Goal: Check status: Check status

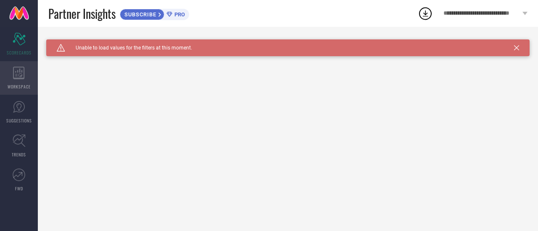
click at [32, 74] on div "WORKSPACE" at bounding box center [19, 78] width 38 height 34
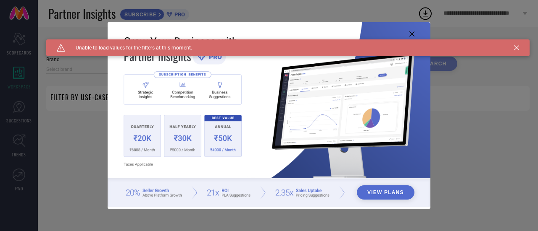
type input "1 STOP FASHION"
type input "All"
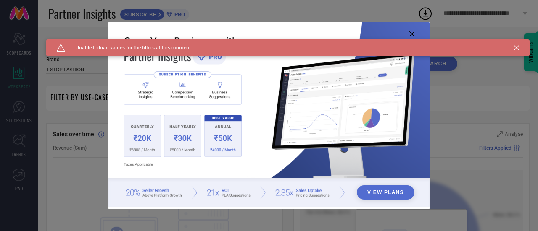
click at [519, 50] on div "Caution Created with Sketch. Unable to load values for the filters at this mome…" at bounding box center [287, 47] width 483 height 17
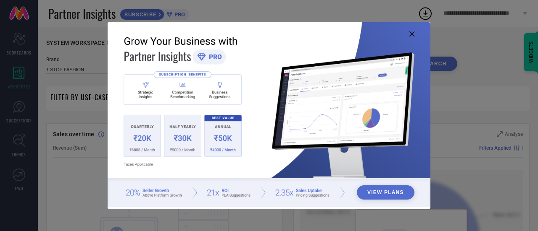
click at [413, 36] on icon at bounding box center [411, 34] width 5 height 5
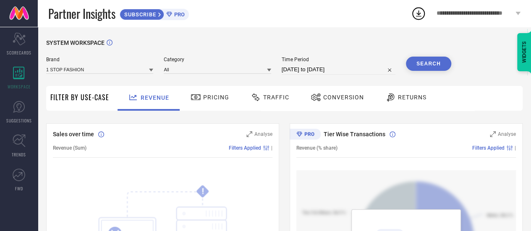
click at [207, 94] on span "Pricing" at bounding box center [216, 97] width 26 height 7
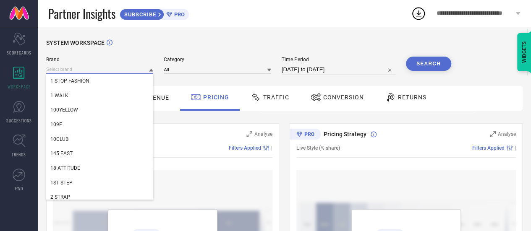
click at [149, 70] on input at bounding box center [99, 69] width 107 height 9
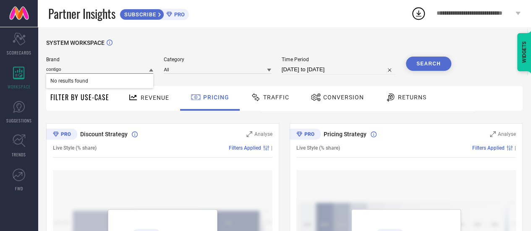
type input "contigo"
click at [189, 66] on input at bounding box center [217, 69] width 107 height 9
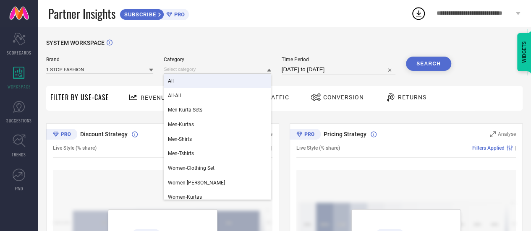
click at [151, 72] on icon at bounding box center [151, 70] width 4 height 4
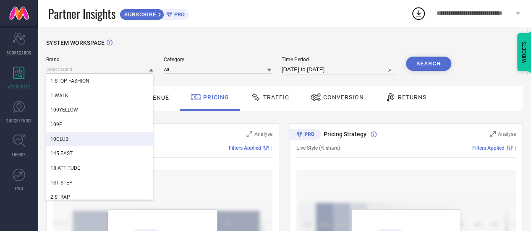
scroll to position [42, 0]
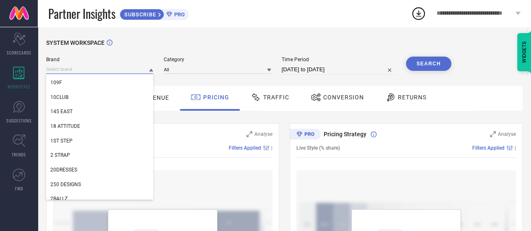
click at [63, 71] on input at bounding box center [99, 69] width 107 height 9
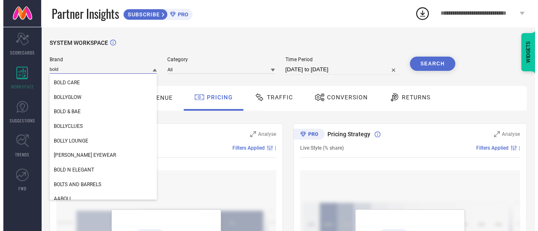
scroll to position [0, 0]
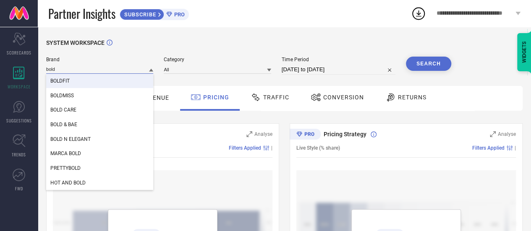
type input "bold"
click at [60, 82] on span "BOLDFIT" at bounding box center [59, 81] width 19 height 6
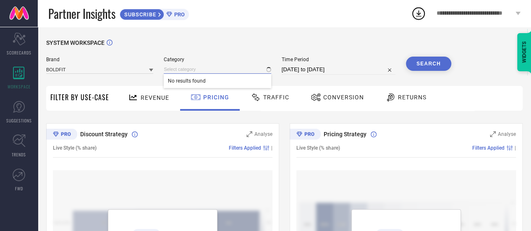
click at [208, 68] on input at bounding box center [217, 69] width 107 height 9
type input "wate"
click at [191, 97] on span "Unisex-Water Bottle" at bounding box center [190, 96] width 44 height 6
click at [307, 70] on input "07-08-2025 to 06-09-2025" at bounding box center [339, 70] width 114 height 10
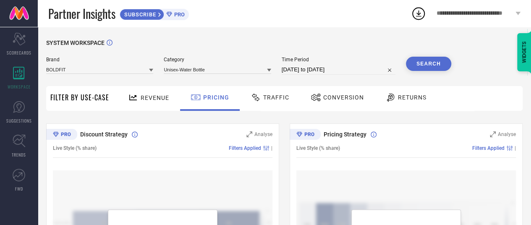
select select "7"
select select "2025"
select select "8"
select select "2025"
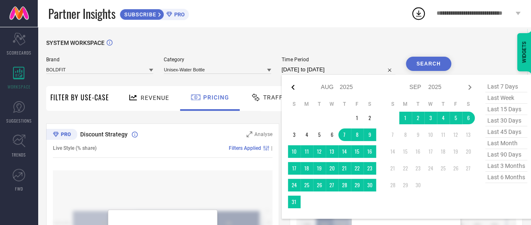
click at [292, 86] on icon at bounding box center [293, 87] width 10 height 10
select select "6"
select select "2025"
select select "7"
select select "2025"
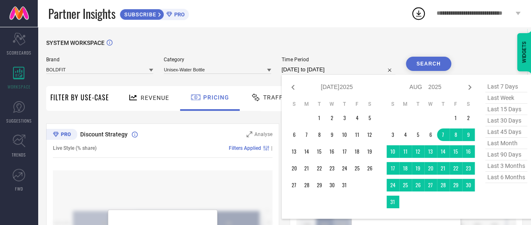
click at [292, 86] on icon at bounding box center [293, 87] width 10 height 10
select select "5"
select select "2025"
select select "6"
select select "2025"
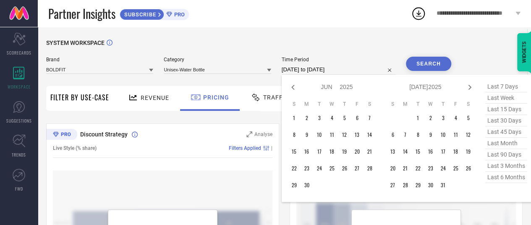
click at [292, 86] on icon at bounding box center [293, 87] width 10 height 10
select select "4"
select select "2025"
select select "5"
select select "2025"
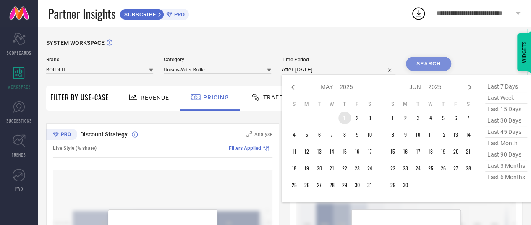
click at [346, 118] on td "1" at bounding box center [345, 118] width 13 height 13
click at [504, 156] on span "last 90 days" at bounding box center [507, 154] width 42 height 11
type input "09-06-2025 to 06-09-2025"
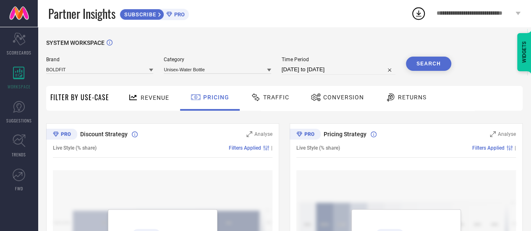
click at [444, 69] on button "Search" at bounding box center [428, 64] width 45 height 14
click at [267, 101] on span "Traffic" at bounding box center [276, 97] width 26 height 7
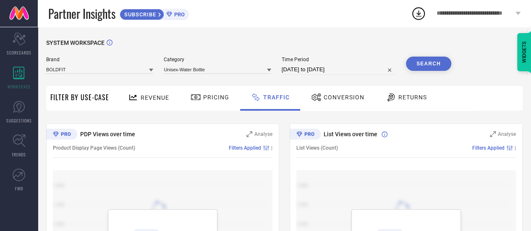
click at [161, 100] on span "Revenue" at bounding box center [155, 98] width 29 height 7
